Goal: Information Seeking & Learning: Find specific fact

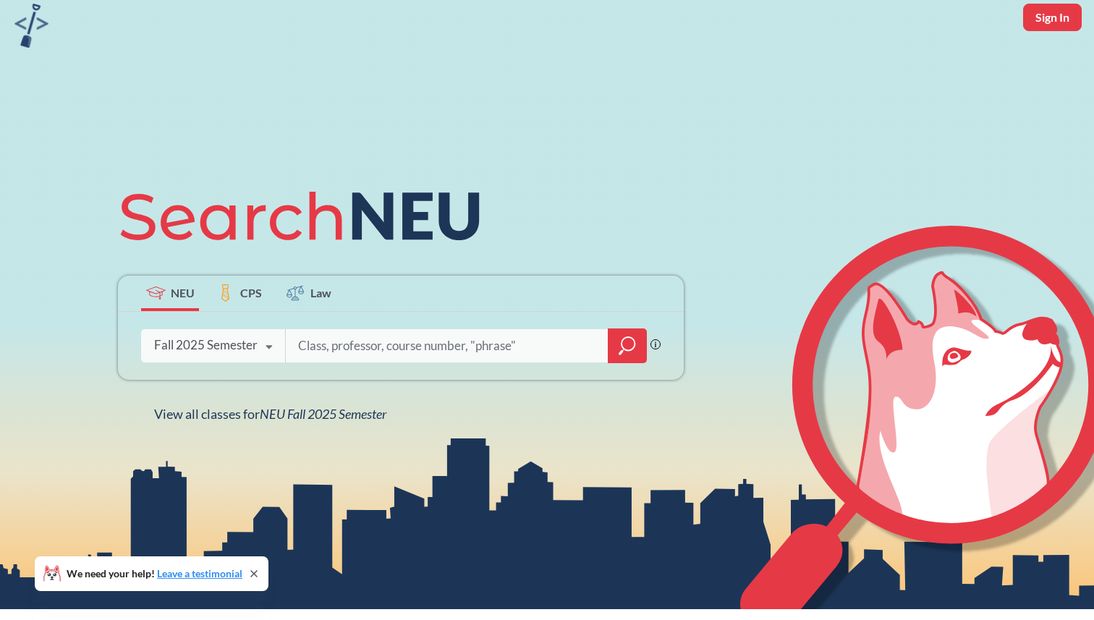
scroll to position [64, 0]
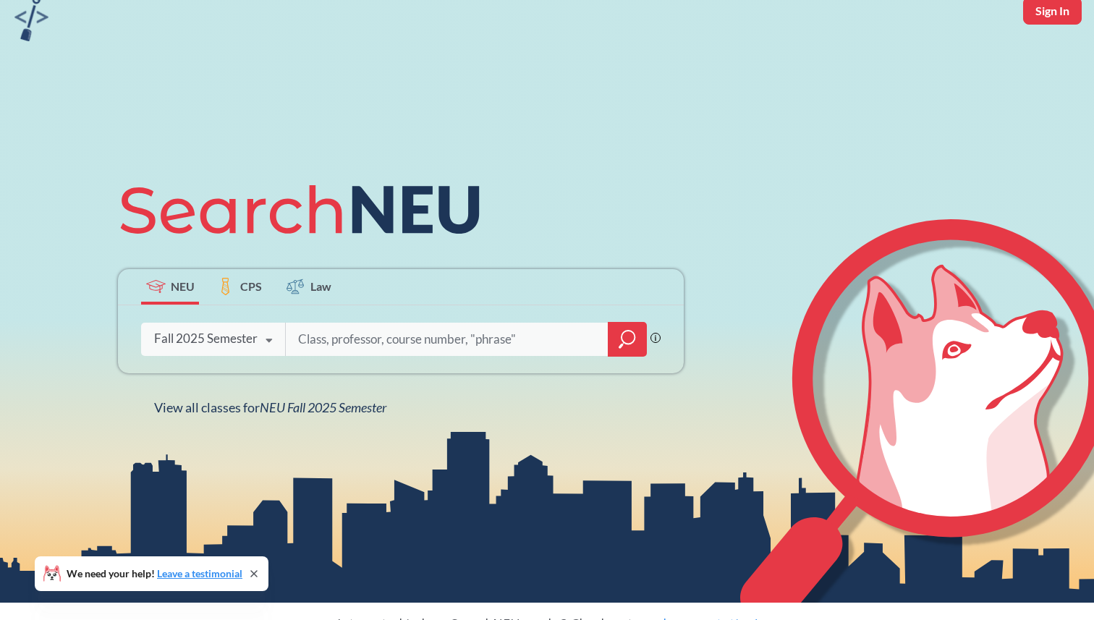
click at [307, 341] on input "search" at bounding box center [447, 339] width 301 height 30
type input "must1220"
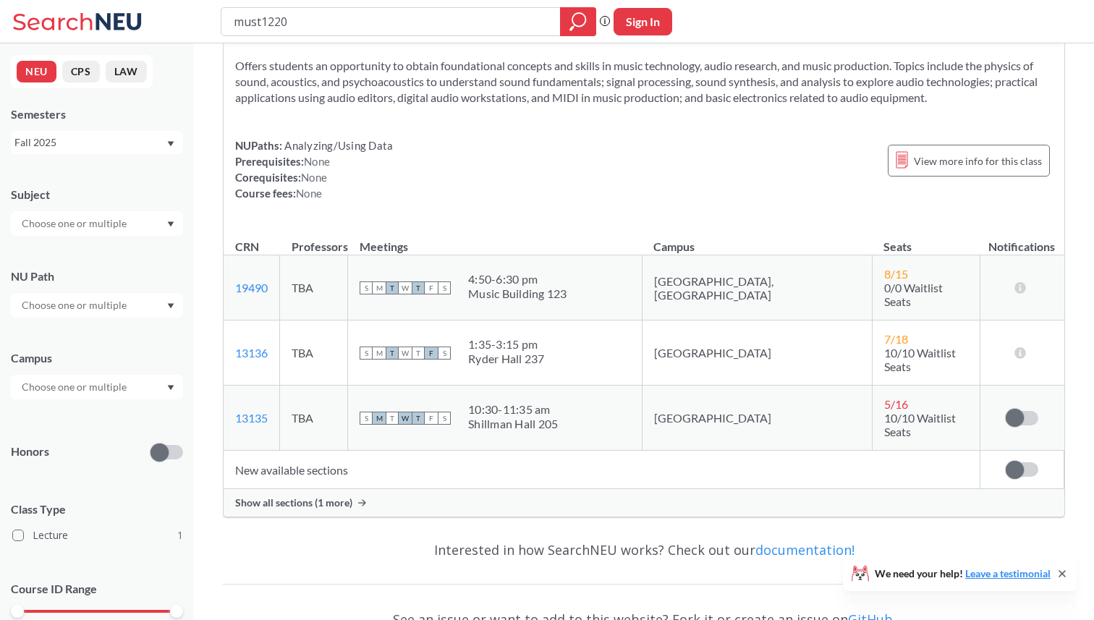
scroll to position [62, 0]
click at [1024, 460] on label at bounding box center [1022, 467] width 33 height 14
click at [1006, 460] on input "checkbox" at bounding box center [1006, 460] width 0 height 0
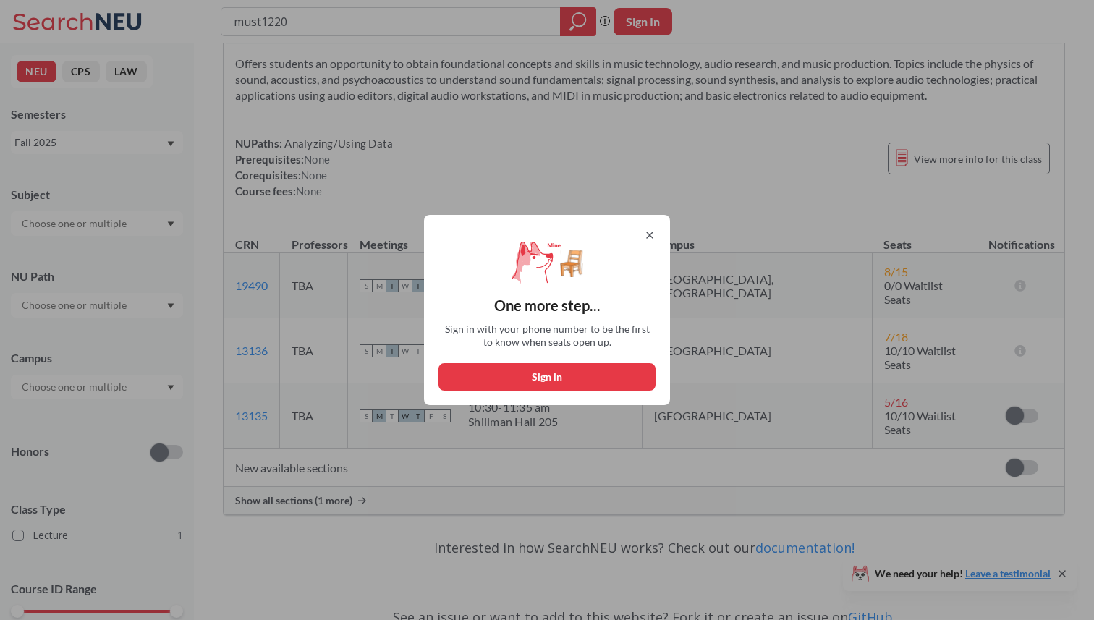
click at [652, 229] on icon at bounding box center [650, 235] width 12 height 12
